Goal: Task Accomplishment & Management: Use online tool/utility

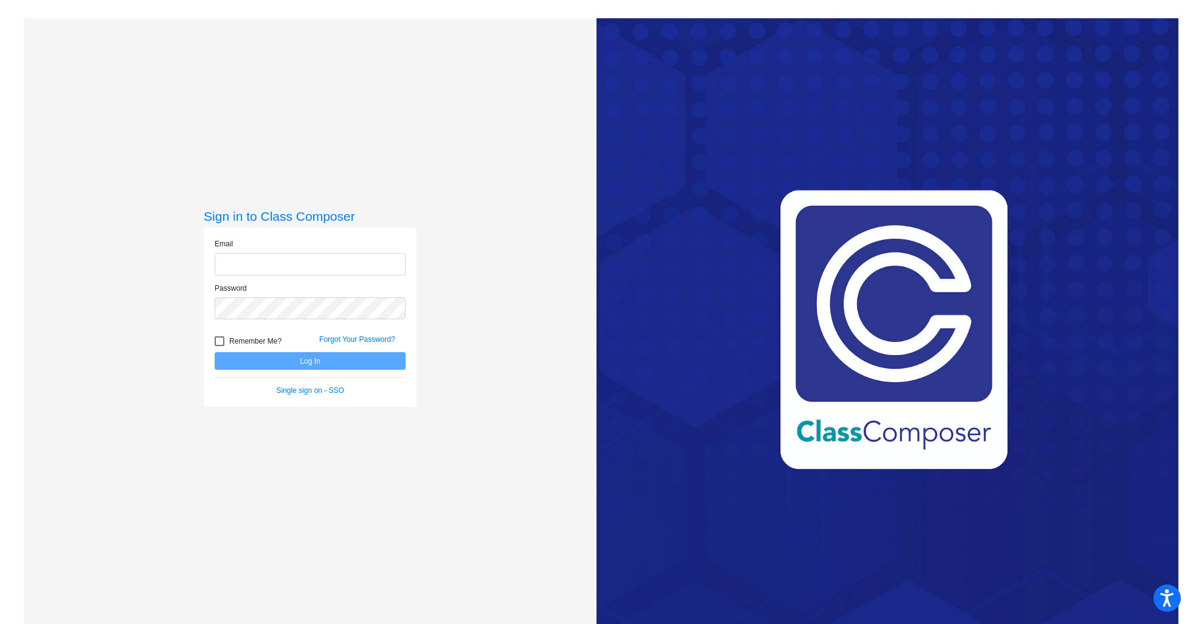
type input "[PERSON_NAME][EMAIL_ADDRESS][DOMAIN_NAME]"
click at [305, 358] on button "Log In" at bounding box center [310, 361] width 191 height 18
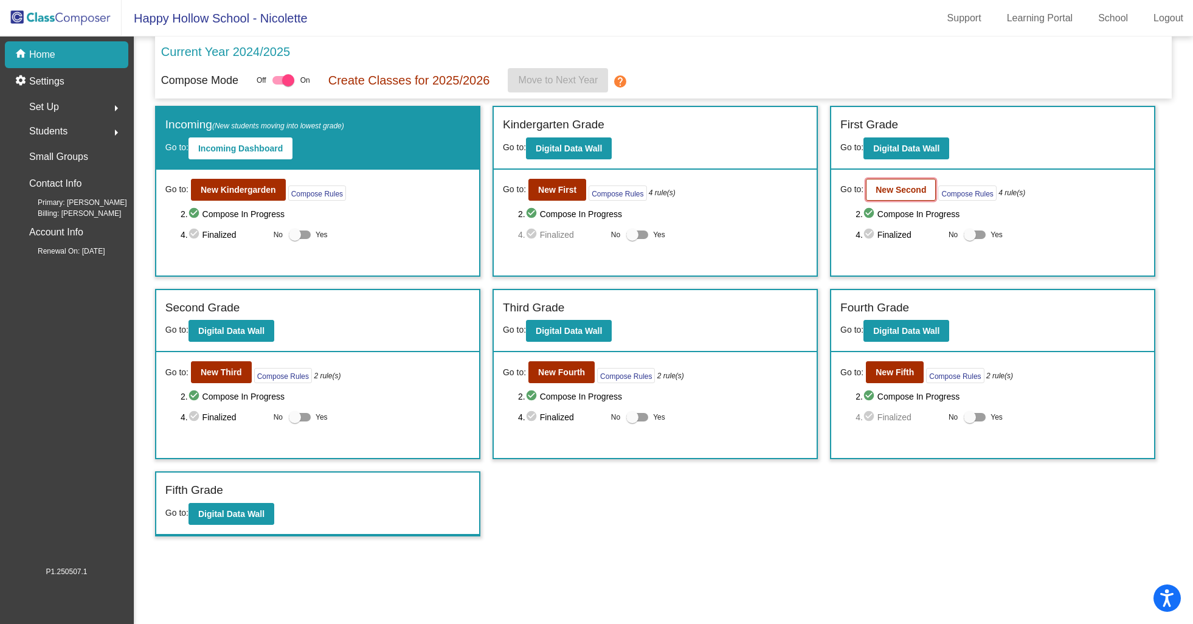
click at [895, 191] on b "New Second" at bounding box center [901, 190] width 50 height 10
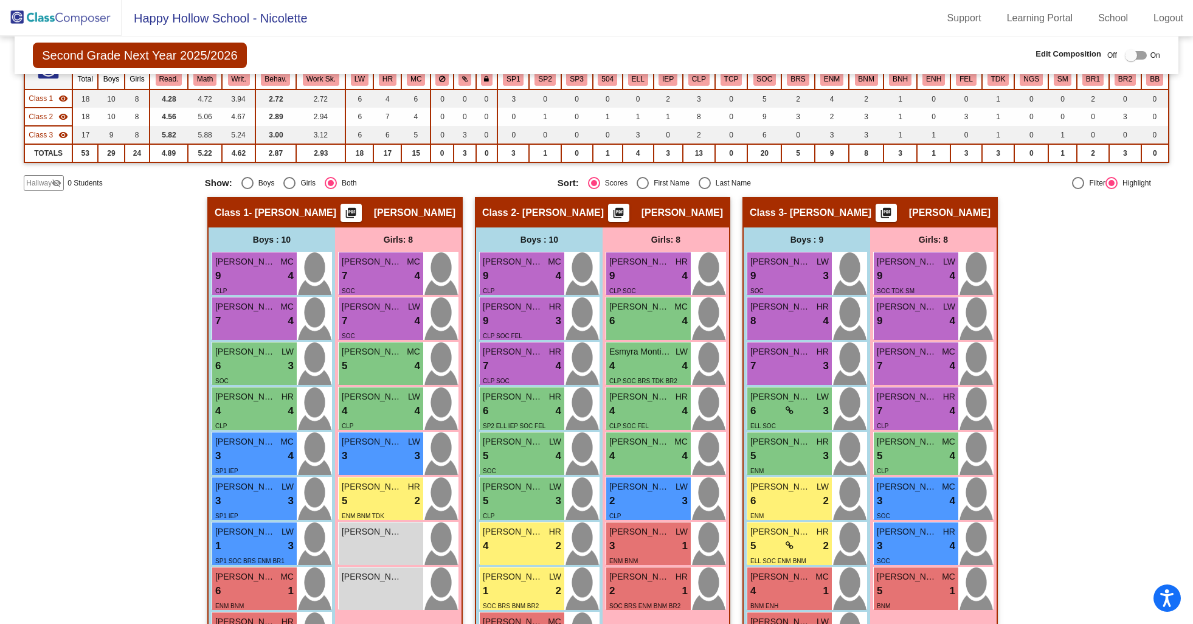
scroll to position [219, 0]
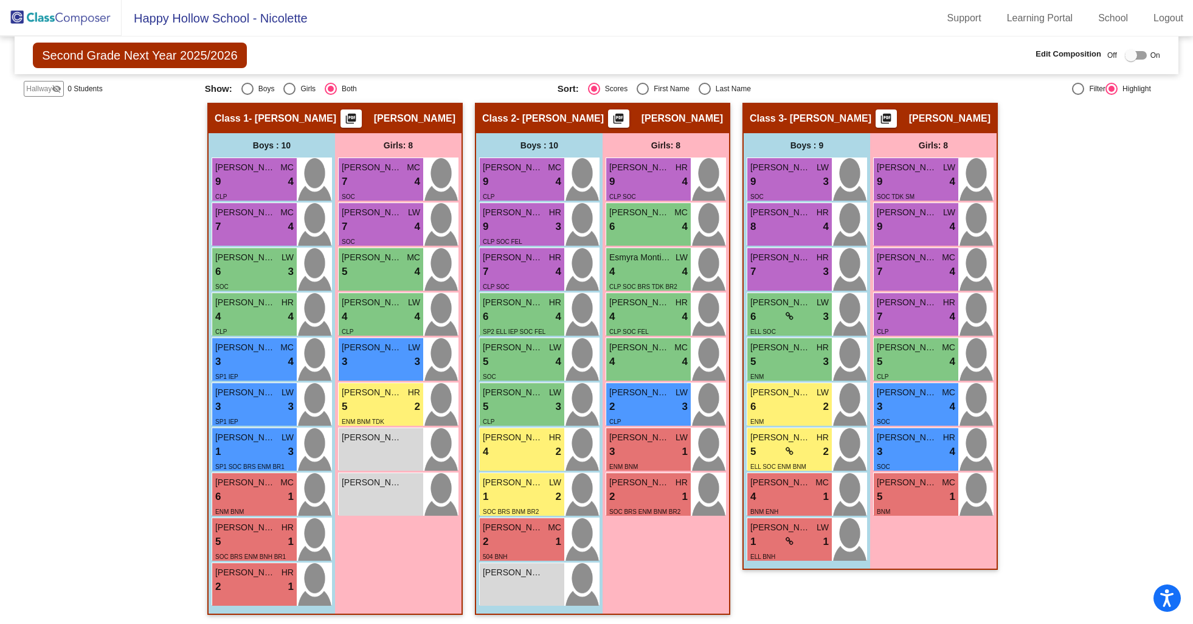
click at [81, 13] on img at bounding box center [61, 18] width 122 height 36
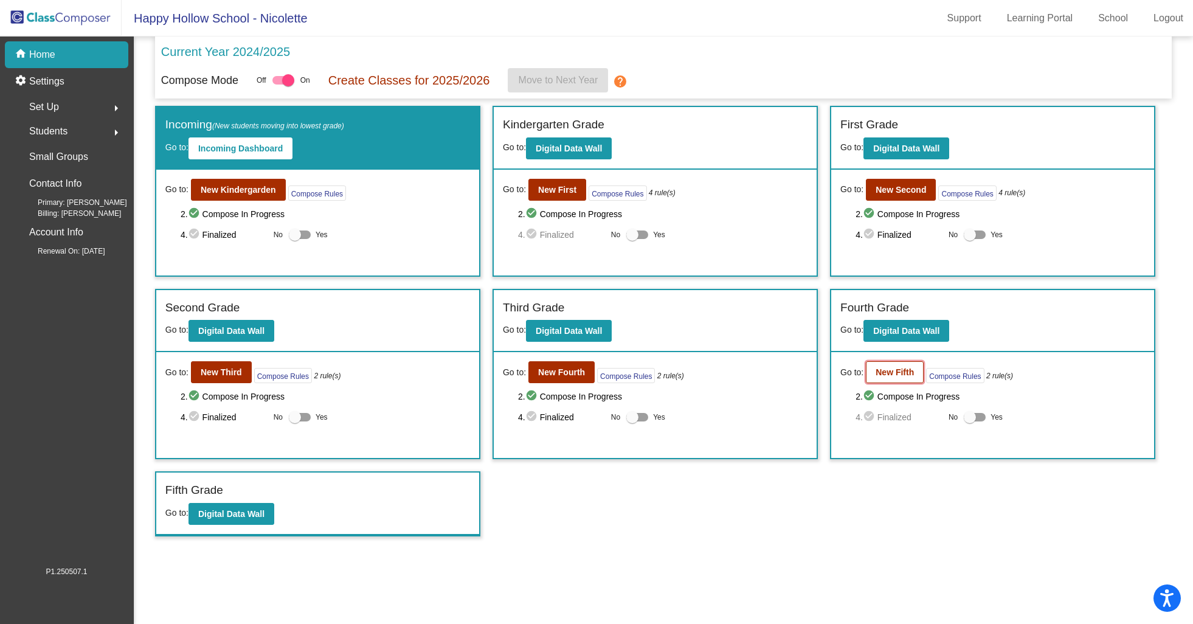
click at [894, 381] on button "New Fifth" at bounding box center [895, 372] width 58 height 22
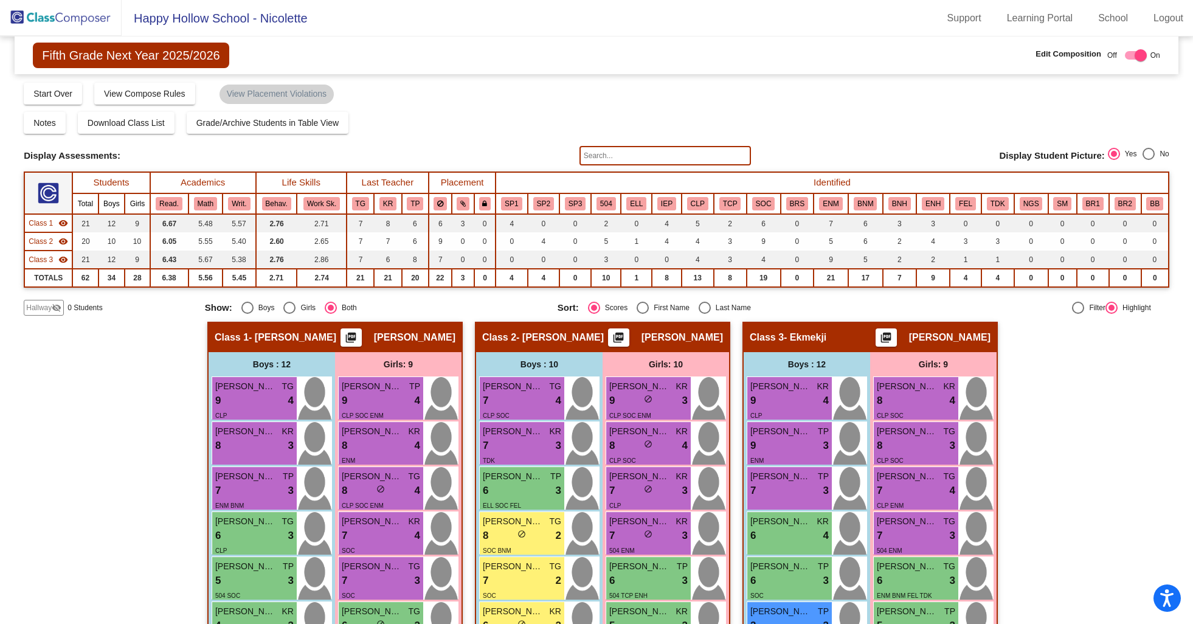
click at [83, 16] on img at bounding box center [61, 18] width 122 height 36
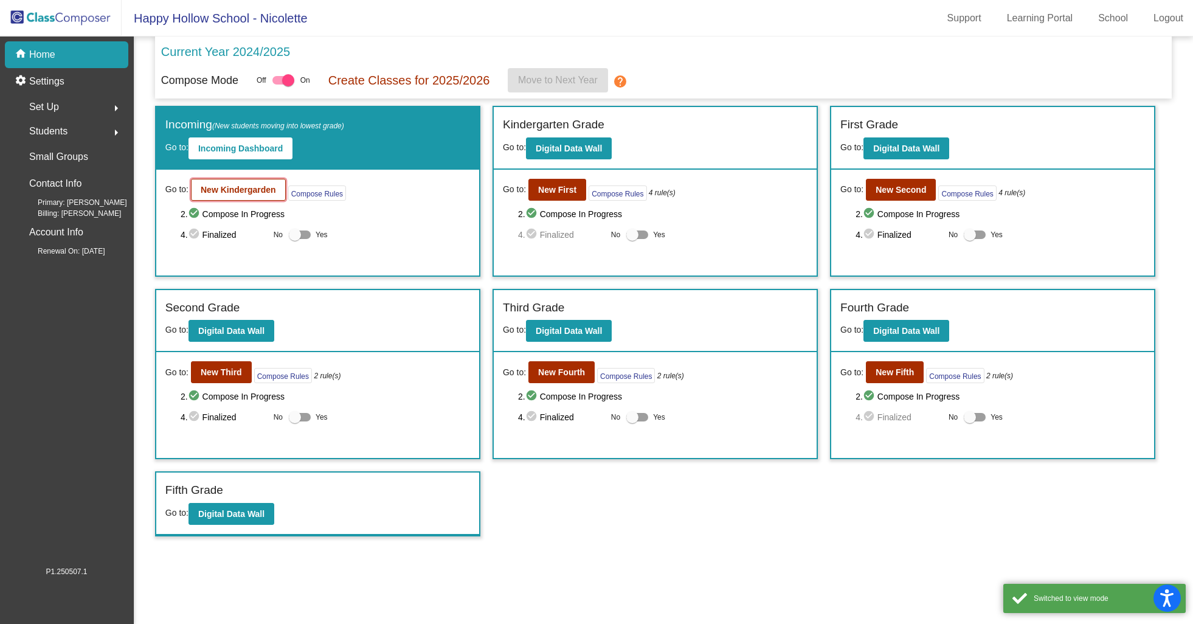
click at [252, 190] on b "New Kindergarden" at bounding box center [238, 190] width 75 height 10
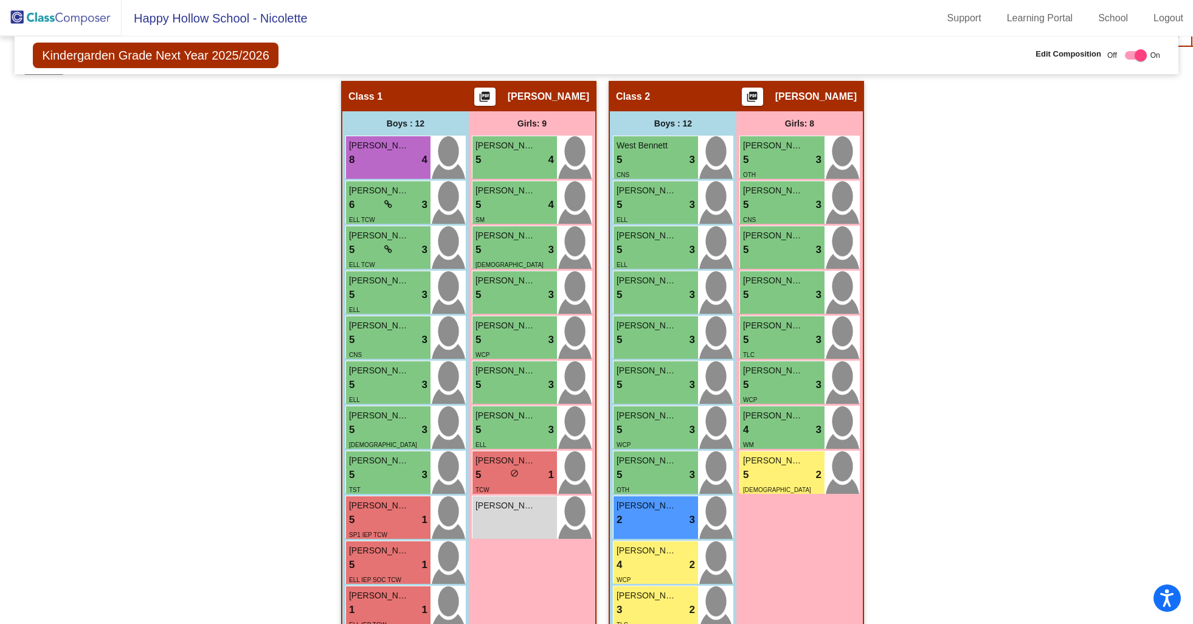
scroll to position [241, 0]
